Goal: Task Accomplishment & Management: Complete application form

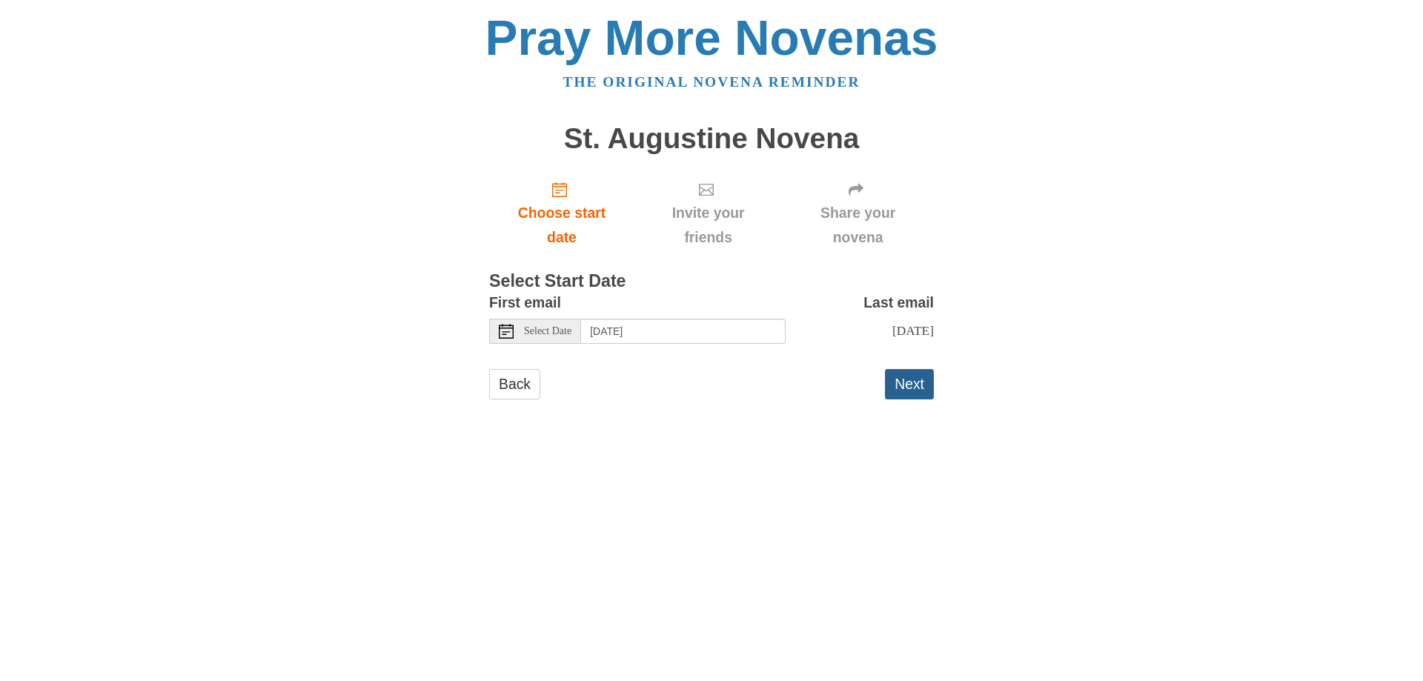
click at [901, 385] on button "Next" at bounding box center [909, 384] width 49 height 30
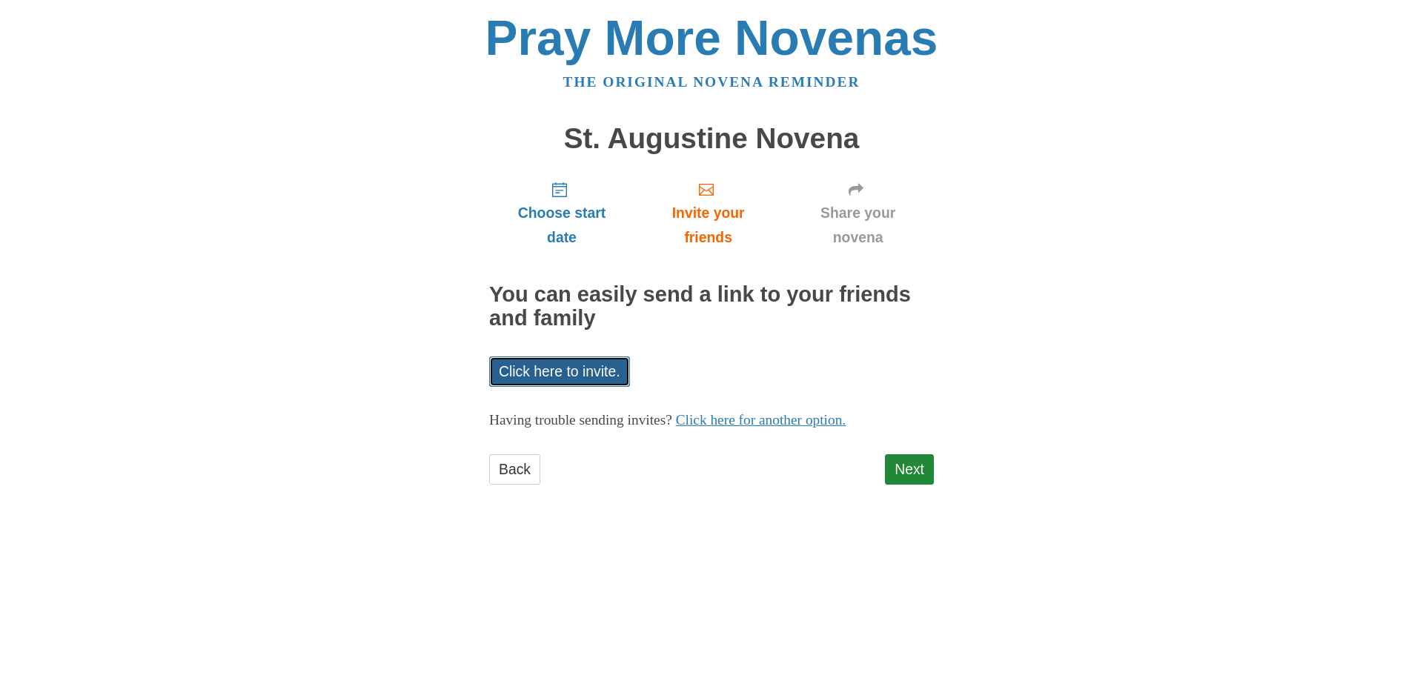
click at [594, 362] on link "Click here to invite." at bounding box center [559, 372] width 141 height 30
click at [791, 414] on link "Click here for another option." at bounding box center [761, 420] width 170 height 16
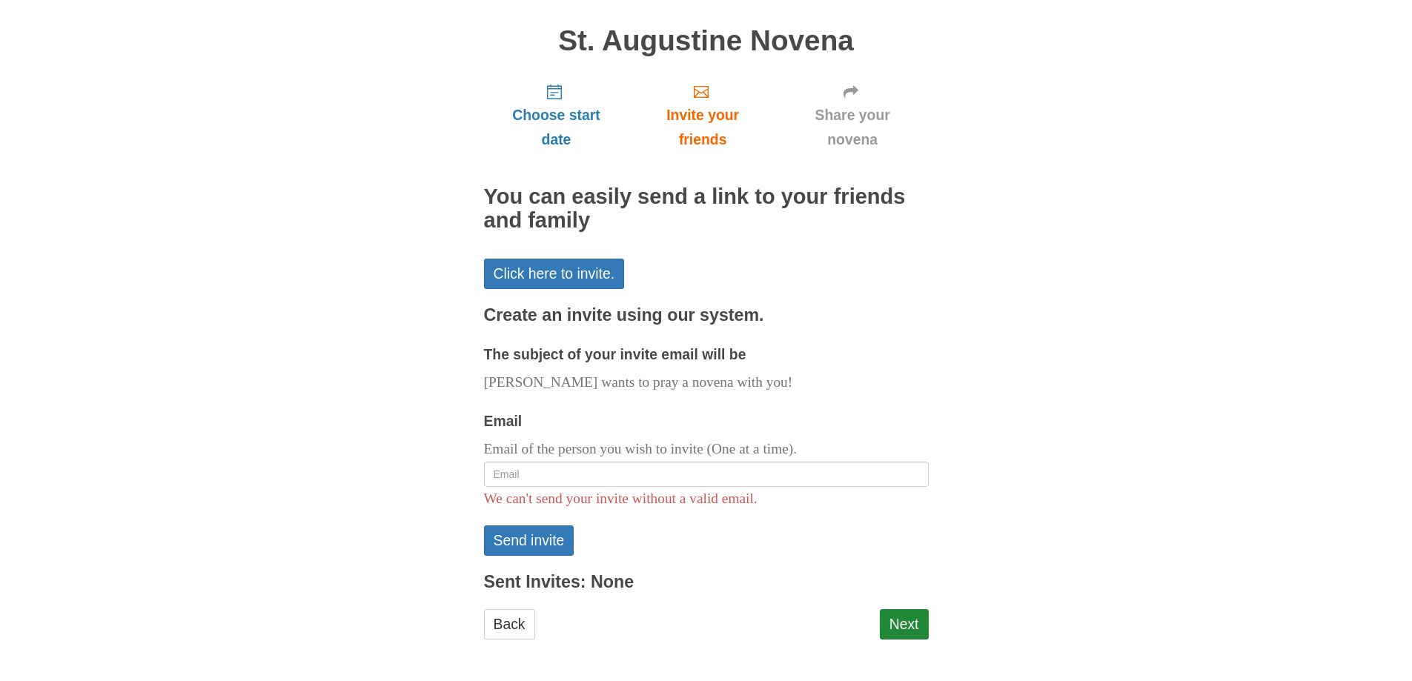
scroll to position [99, 0]
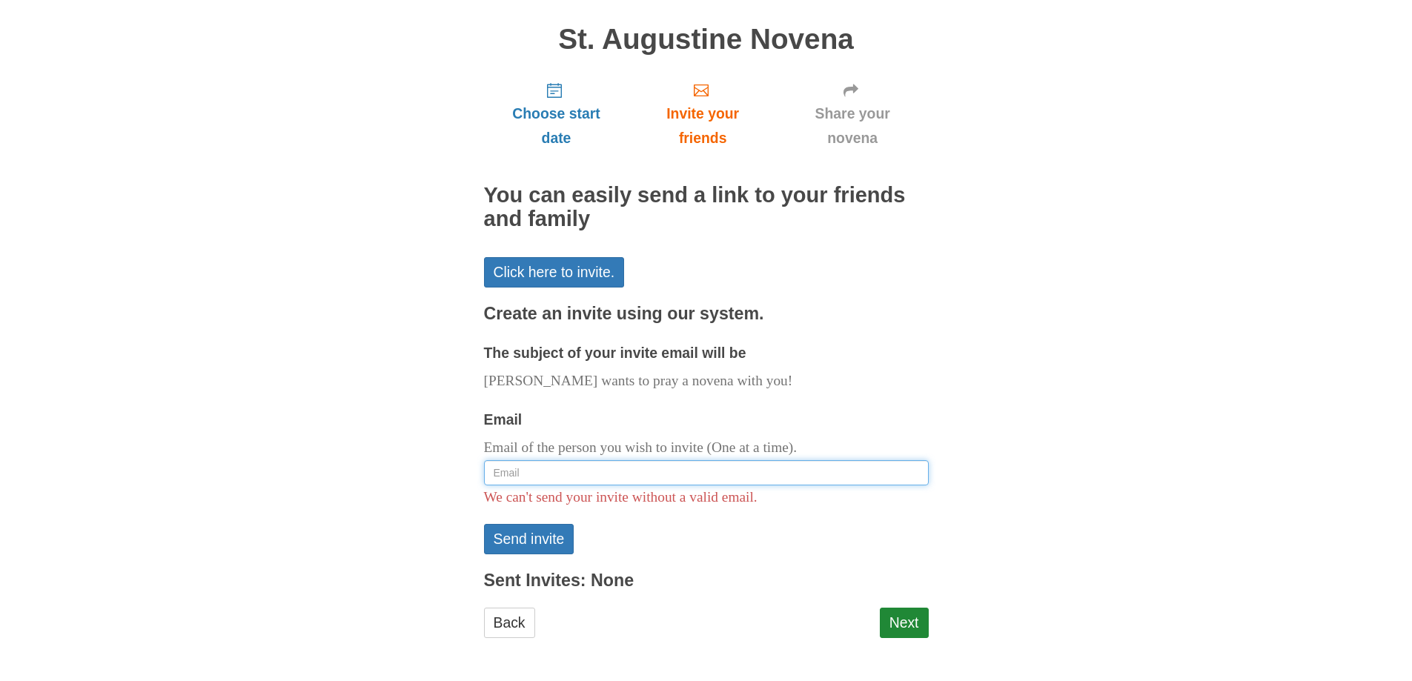
click at [500, 474] on input "Email" at bounding box center [706, 472] width 445 height 25
type input "angelatraglia@yahoo.com"
click at [555, 540] on button "Send invite" at bounding box center [529, 539] width 90 height 30
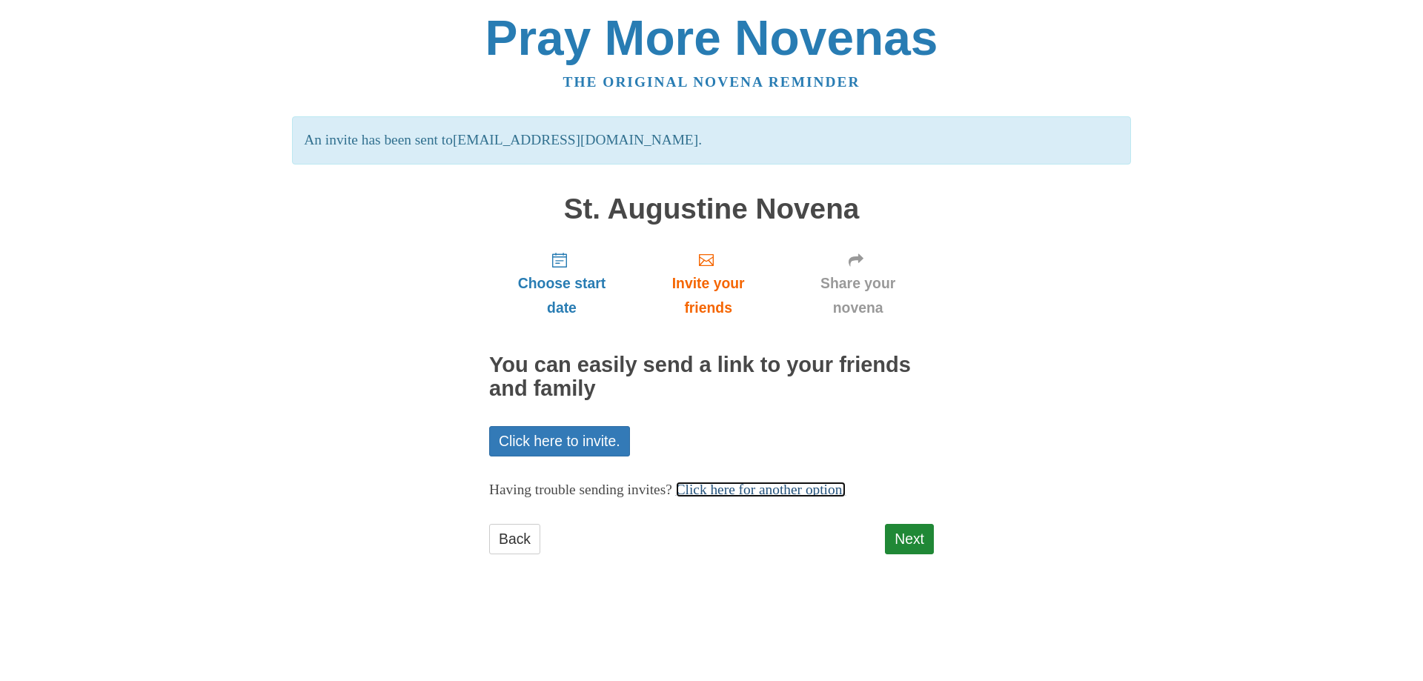
click at [718, 489] on link "Click here for another option." at bounding box center [761, 490] width 170 height 16
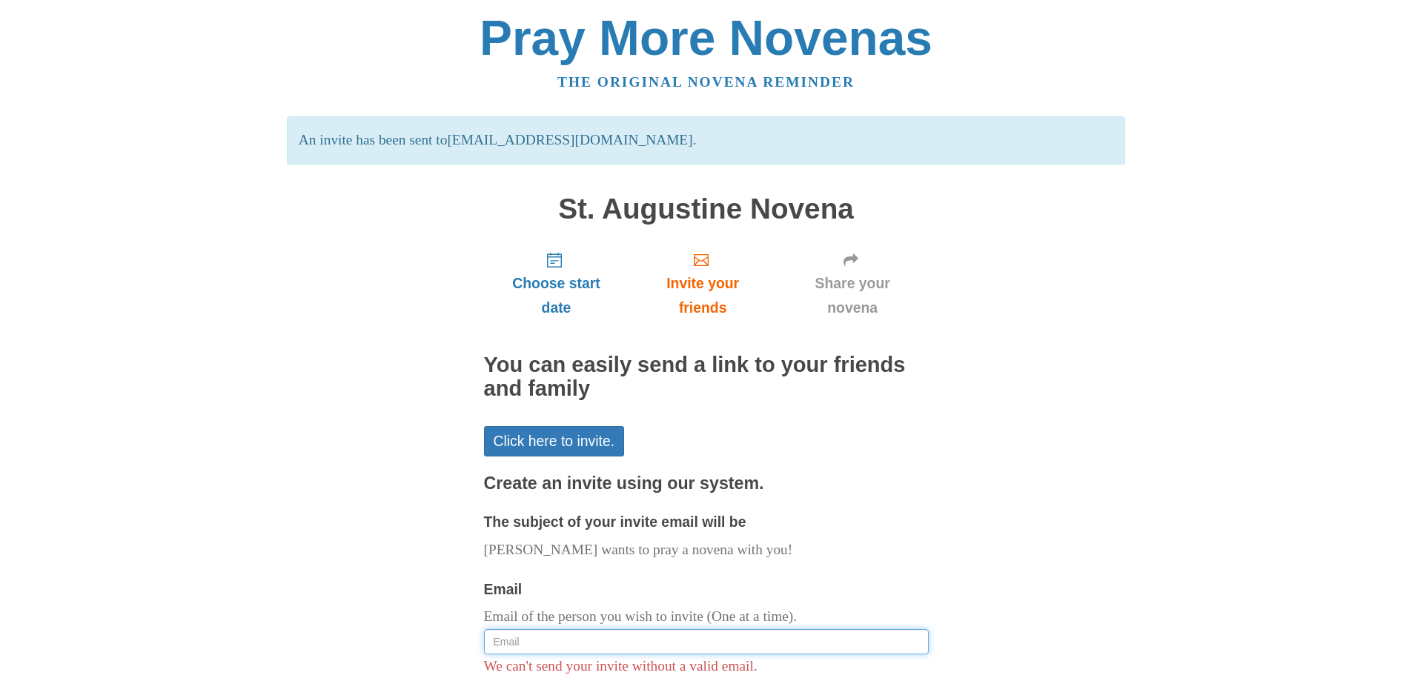
drag, startPoint x: 497, startPoint y: 641, endPoint x: 498, endPoint y: 633, distance: 8.2
click at [498, 640] on input "Email" at bounding box center [706, 641] width 445 height 25
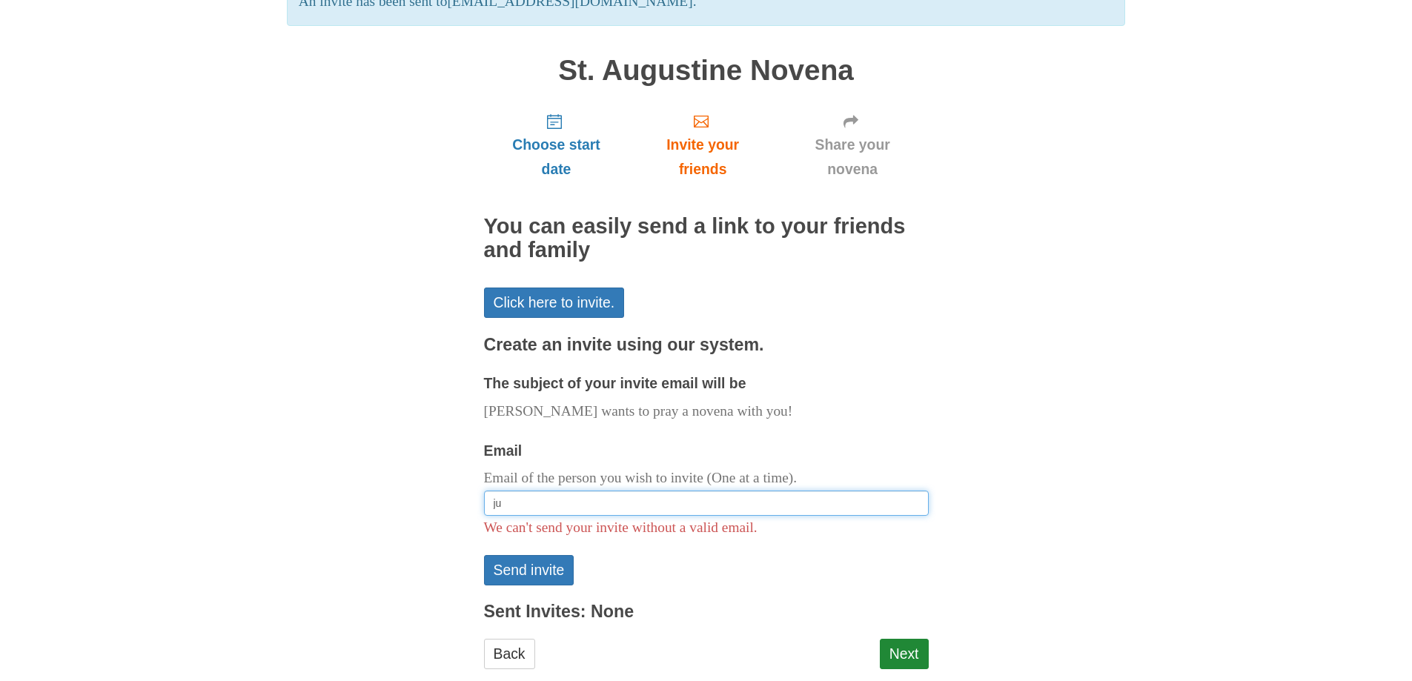
scroll to position [148, 0]
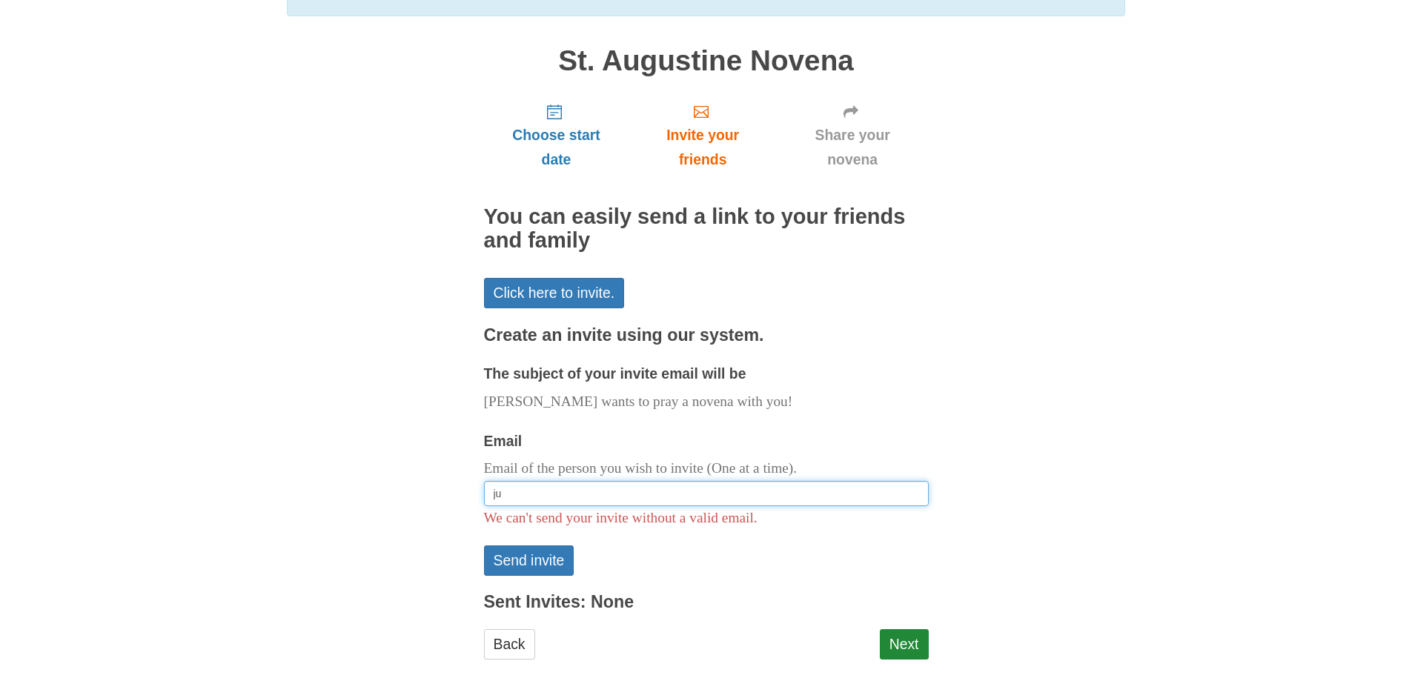
type input "j"
type input "beatlefanjul@twcny.rr.com"
click at [547, 559] on button "Send invite" at bounding box center [529, 561] width 90 height 30
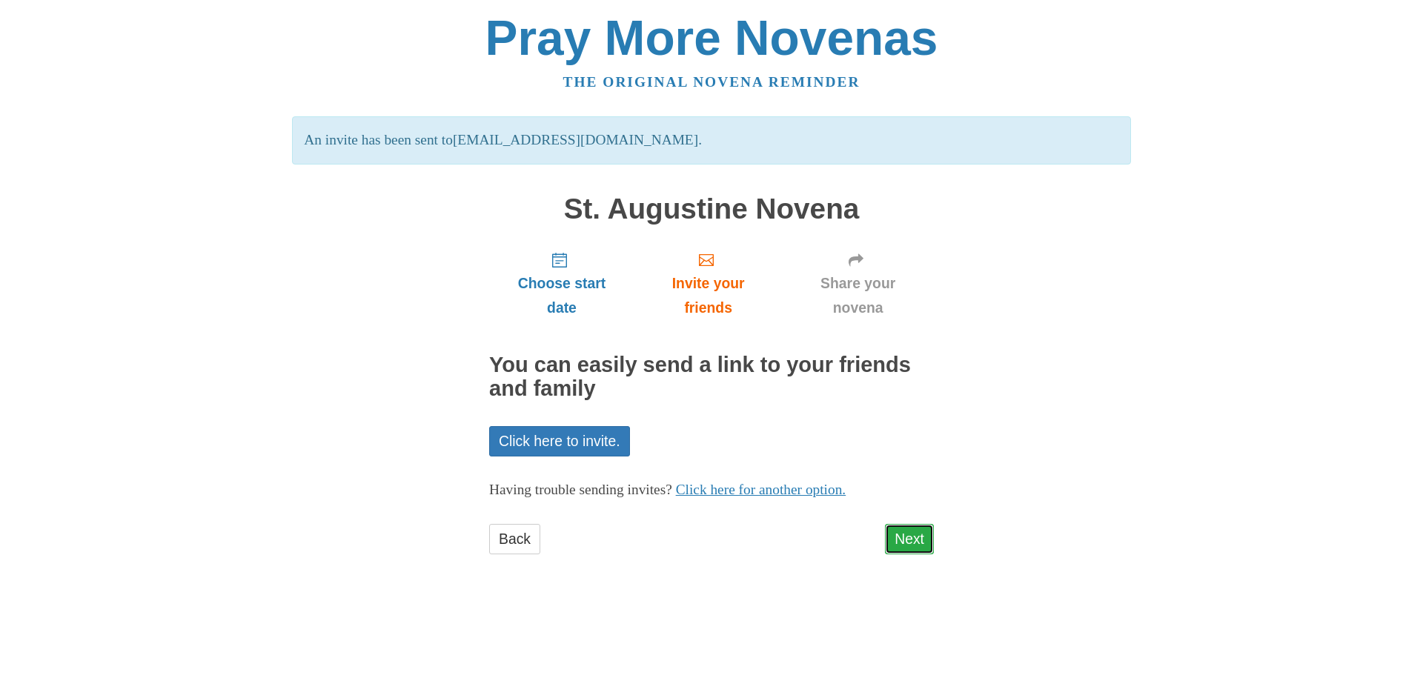
click at [914, 539] on link "Next" at bounding box center [909, 539] width 49 height 30
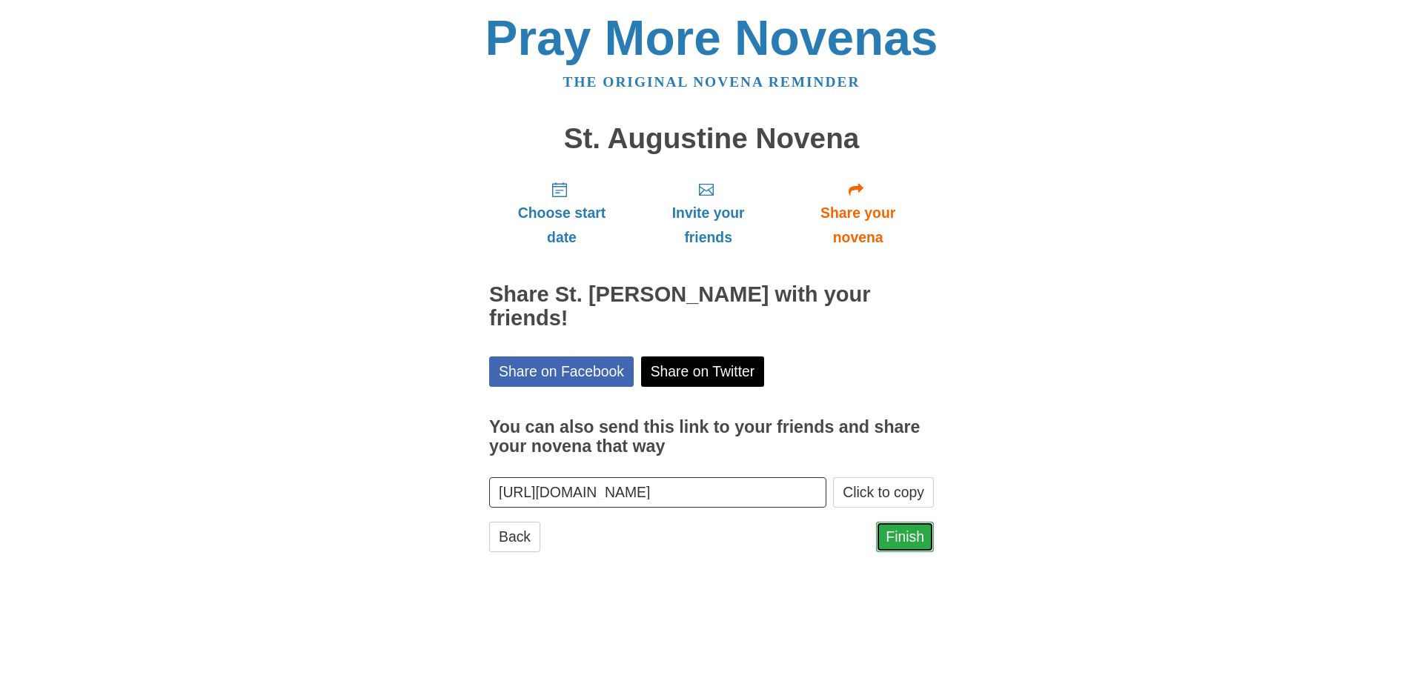
click at [904, 542] on link "Finish" at bounding box center [905, 537] width 58 height 30
